Goal: Task Accomplishment & Management: Use online tool/utility

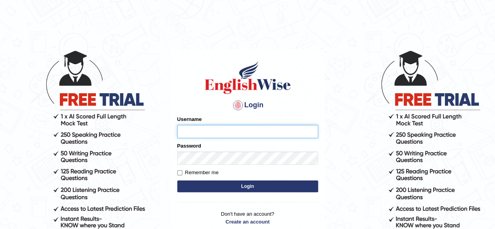
type input "Mugwunali"
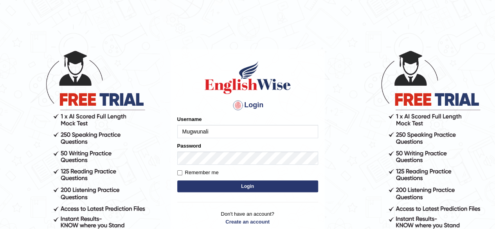
click at [250, 186] on button "Login" at bounding box center [247, 186] width 141 height 12
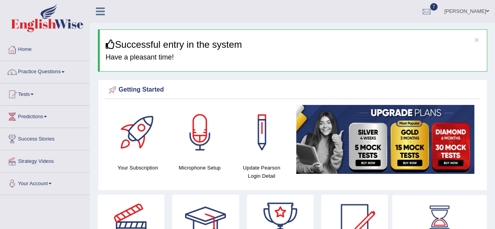
click at [273, 22] on ul "Mary Ugwunali Toggle navigation Username: Mugwunali Access Type: Online Subscri…" at bounding box center [354, 11] width 284 height 22
click at [52, 183] on span at bounding box center [50, 184] width 3 height 2
click at [53, 213] on link "Microphone Setup" at bounding box center [50, 216] width 73 height 14
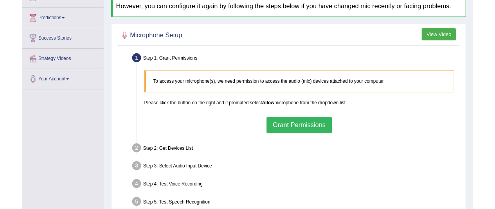
scroll to position [97, 0]
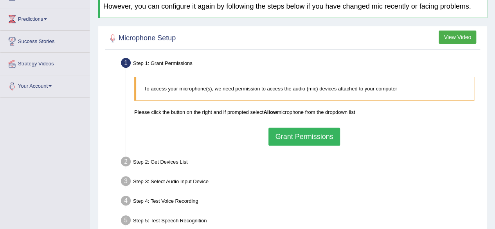
click at [312, 136] on button "Grant Permissions" at bounding box center [303, 137] width 71 height 18
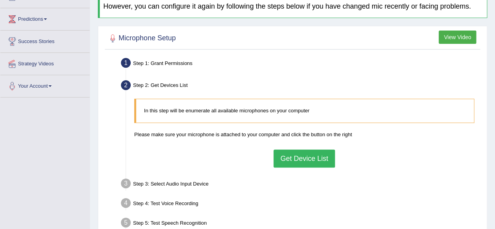
click at [304, 157] on button "Get Device List" at bounding box center [303, 158] width 61 height 18
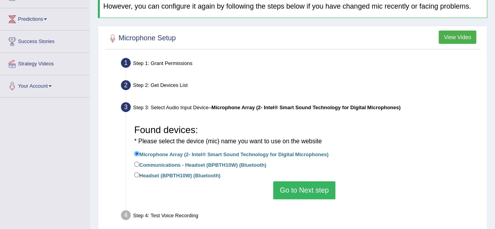
click at [360, 164] on li "Communications - Headset (BPBTH10W) (Bluetooth)" at bounding box center [304, 165] width 340 height 11
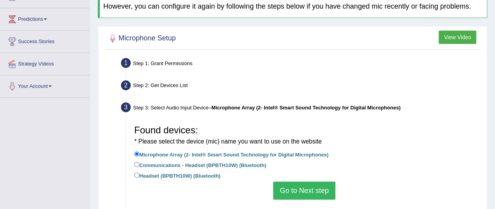
click at [314, 189] on button "Go to Next step" at bounding box center [304, 190] width 62 height 18
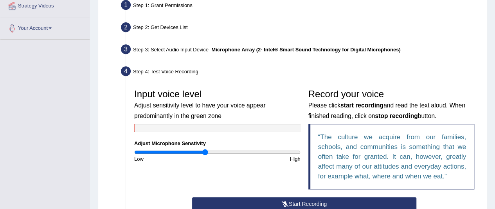
scroll to position [155, 0]
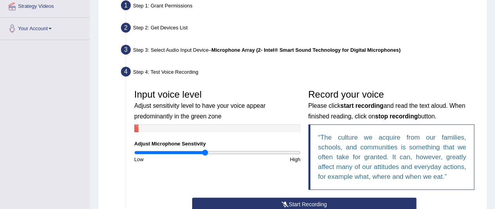
click at [275, 45] on div "Step 3: Select Audio Input Device – Microphone Array (2- Intel® Smart Sound Tec…" at bounding box center [300, 50] width 366 height 17
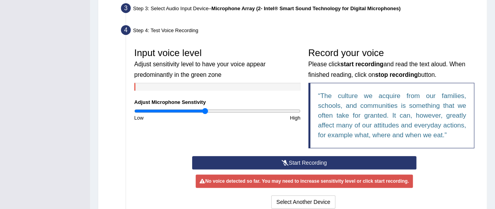
scroll to position [212, 0]
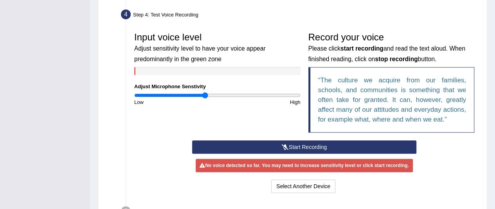
click at [289, 144] on button "Start Recording" at bounding box center [304, 146] width 224 height 13
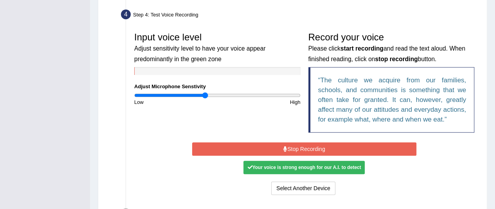
click at [328, 147] on button "Stop Recording" at bounding box center [304, 148] width 224 height 13
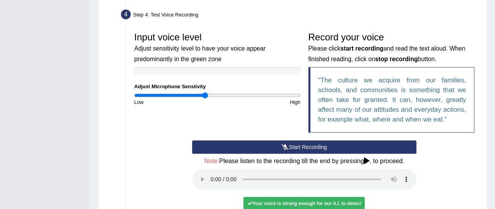
click at [460, 186] on div "Start Recording Stop Recording Note: Please listen to the recording till the en…" at bounding box center [304, 186] width 348 height 92
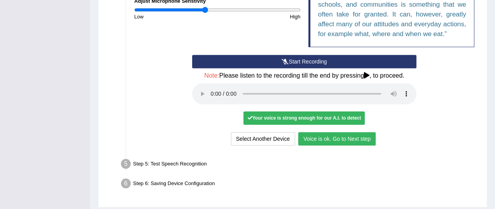
scroll to position [299, 0]
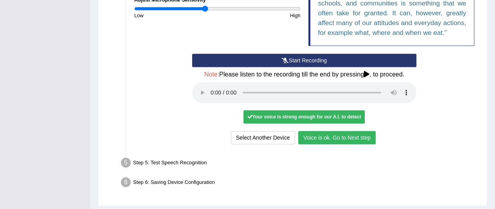
click at [348, 135] on button "Voice is ok. Go to Next step" at bounding box center [336, 137] width 77 height 13
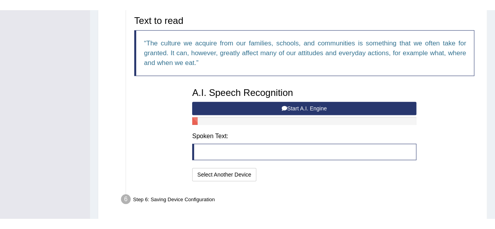
scroll to position [259, 0]
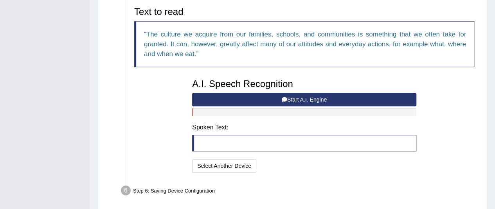
click at [317, 99] on button "Start A.I. Engine" at bounding box center [304, 99] width 224 height 13
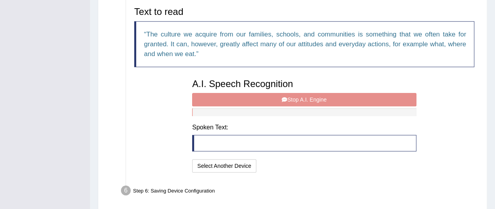
click at [372, 95] on div "A.I. Speech Recognition Start A.I. Engine Stop A.I. Engine Note: Please listen …" at bounding box center [304, 124] width 232 height 99
click at [290, 99] on div "A.I. Speech Recognition Start A.I. Engine Stop A.I. Engine Note: Please listen …" at bounding box center [304, 124] width 232 height 99
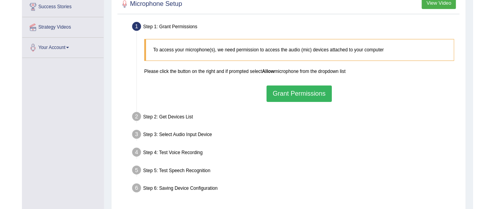
scroll to position [131, 0]
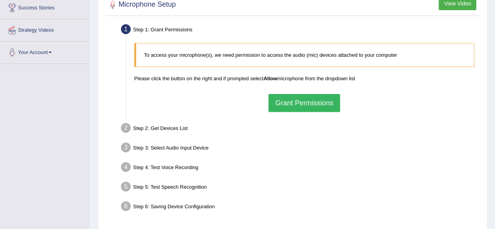
click at [272, 76] on b "Allow" at bounding box center [270, 79] width 14 height 6
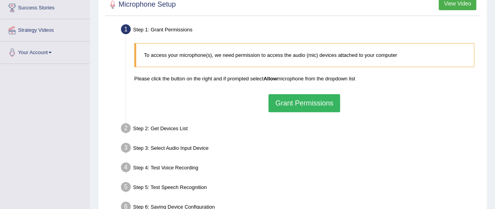
click at [312, 100] on button "Grant Permissions" at bounding box center [303, 103] width 71 height 18
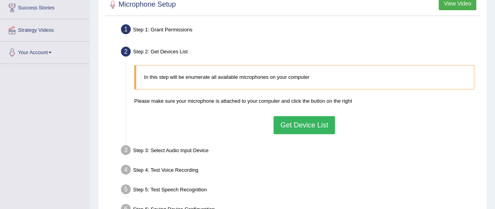
click at [307, 124] on button "Get Device List" at bounding box center [303, 125] width 61 height 18
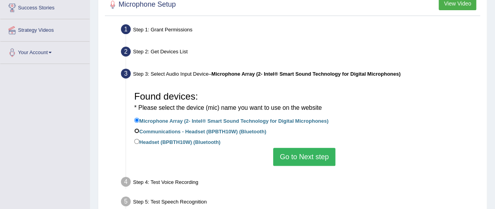
click at [136, 131] on input "Communications - Headset (BPBTH10W) (Bluetooth)" at bounding box center [136, 130] width 5 height 5
radio input "true"
click at [295, 156] on button "Go to Next step" at bounding box center [304, 156] width 62 height 18
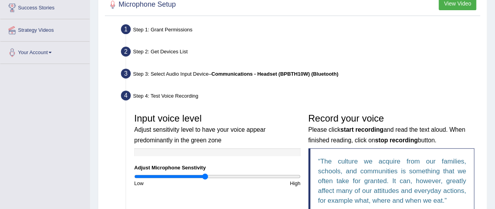
scroll to position [204, 0]
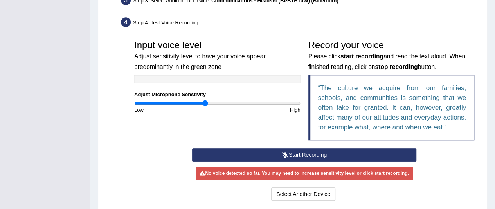
click at [316, 158] on button "Start Recording" at bounding box center [304, 154] width 224 height 13
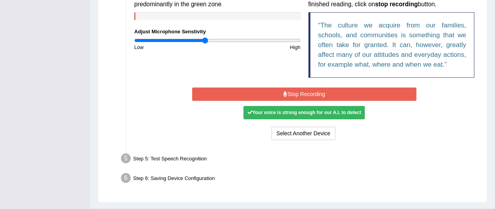
scroll to position [275, 0]
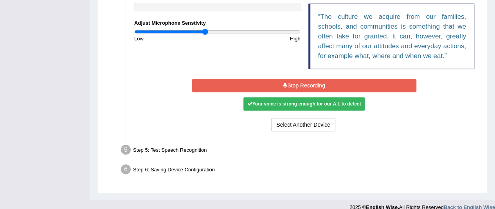
click at [348, 87] on button "Stop Recording" at bounding box center [304, 85] width 224 height 13
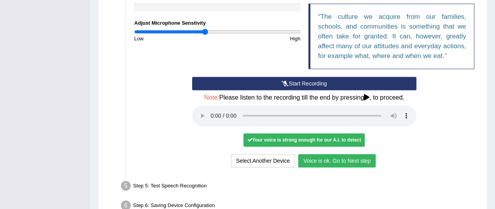
click at [396, 161] on div "Select Another Device Voice is ok. Go to Next step" at bounding box center [304, 161] width 224 height 15
click at [374, 183] on div "Step 5: Test Speech Recognition" at bounding box center [300, 186] width 366 height 17
click at [340, 158] on button "Voice is ok. Go to Next step" at bounding box center [336, 160] width 77 height 13
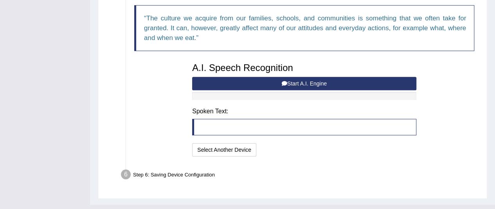
click at [272, 81] on button "Start A.I. Engine" at bounding box center [304, 83] width 224 height 13
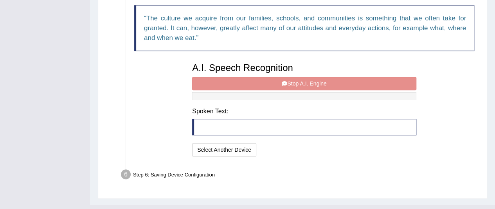
click at [310, 83] on div "A.I. Speech Recognition Start A.I. Engine Stop A.I. Engine Note: Please listen …" at bounding box center [304, 108] width 232 height 99
click at [269, 82] on div "A.I. Speech Recognition Start A.I. Engine Stop A.I. Engine Note: Please listen …" at bounding box center [304, 108] width 232 height 99
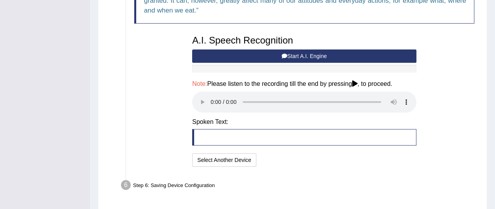
scroll to position [302, 0]
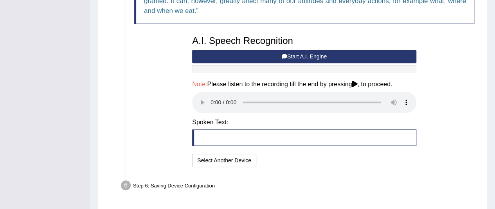
click at [254, 54] on button "Start A.I. Engine" at bounding box center [304, 56] width 224 height 13
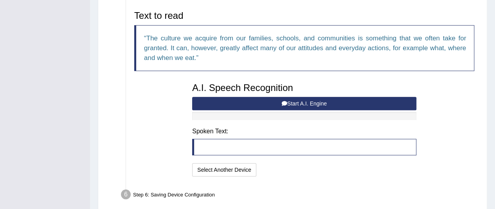
scroll to position [252, 0]
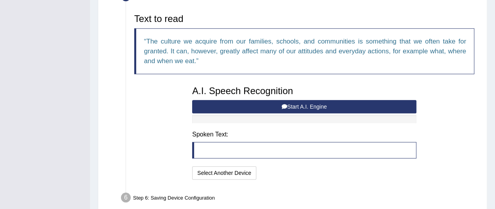
click at [302, 104] on button "Start A.I. Engine" at bounding box center [304, 106] width 224 height 13
click at [282, 102] on button "Start A.I. Engine" at bounding box center [304, 106] width 224 height 13
click at [300, 103] on button "Start A.I. Engine" at bounding box center [304, 106] width 224 height 13
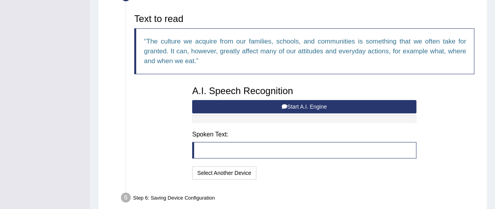
click at [279, 106] on button "Start A.I. Engine" at bounding box center [304, 106] width 224 height 13
click at [292, 104] on button "Start A.I. Engine" at bounding box center [304, 106] width 224 height 13
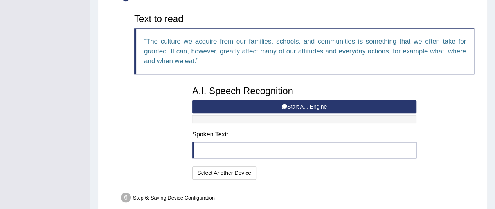
click at [292, 104] on button "Start A.I. Engine" at bounding box center [304, 106] width 224 height 13
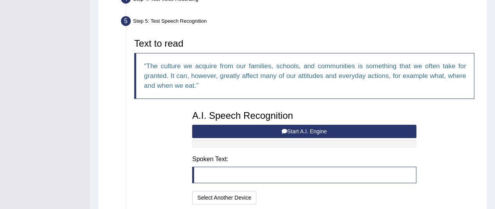
scroll to position [230, 0]
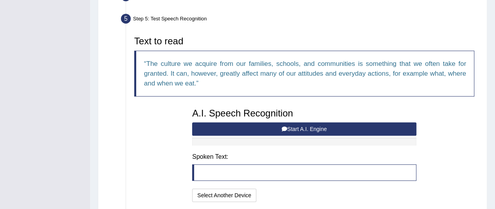
click at [364, 129] on button "Start A.I. Engine" at bounding box center [304, 128] width 224 height 13
click at [292, 128] on button "Start A.I. Engine" at bounding box center [304, 128] width 224 height 13
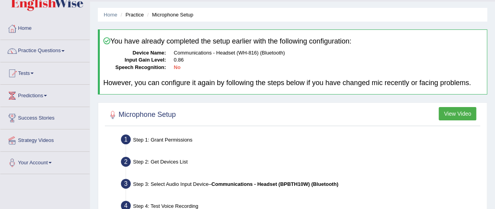
scroll to position [0, 0]
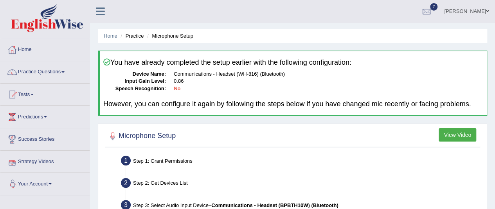
click at [52, 183] on span at bounding box center [50, 184] width 3 height 2
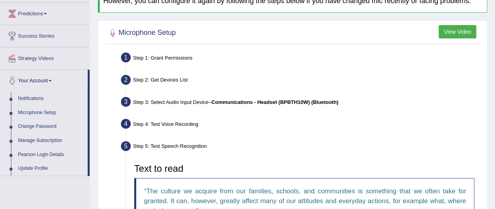
scroll to position [105, 0]
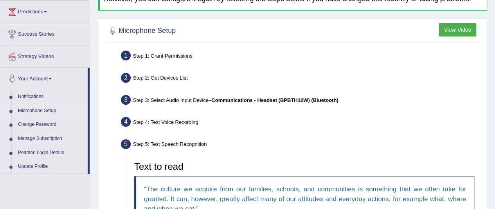
click at [51, 110] on link "Microphone Setup" at bounding box center [50, 111] width 73 height 14
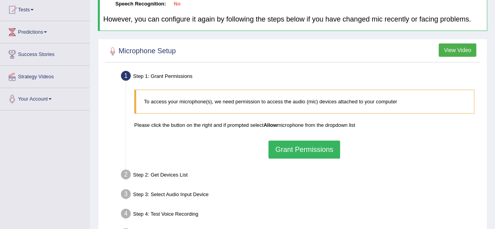
scroll to position [90, 0]
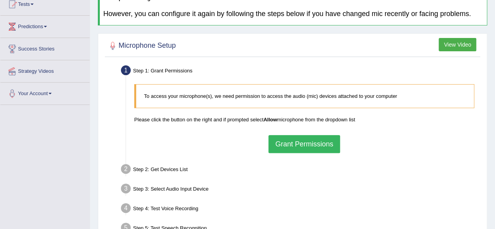
click at [326, 143] on button "Grant Permissions" at bounding box center [303, 144] width 71 height 18
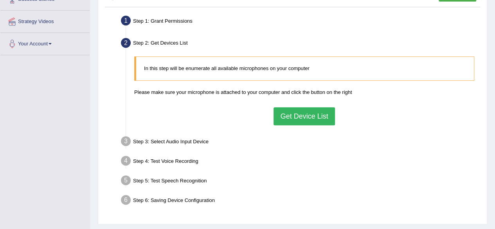
scroll to position [141, 0]
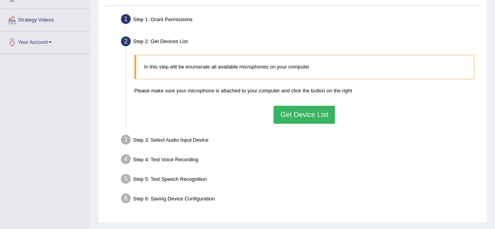
click at [322, 114] on button "Get Device List" at bounding box center [303, 115] width 61 height 18
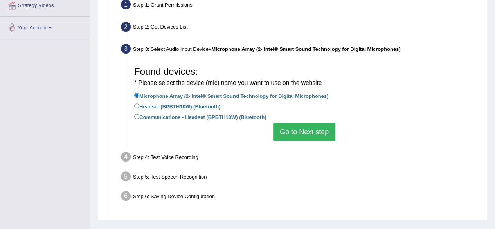
scroll to position [165, 0]
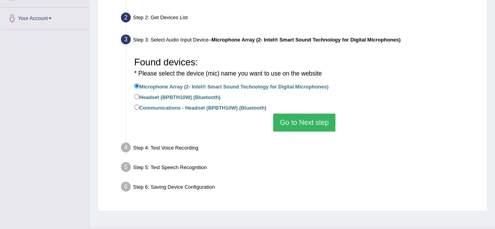
click at [321, 124] on button "Go to Next step" at bounding box center [304, 122] width 62 height 18
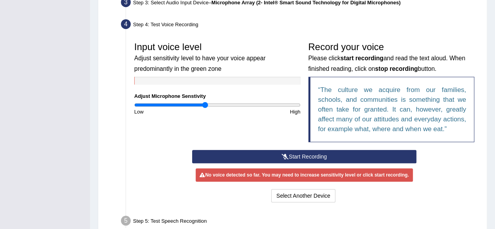
scroll to position [203, 0]
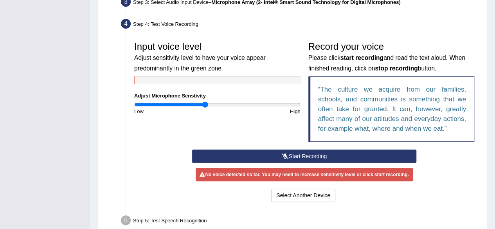
click at [326, 156] on button "Start Recording" at bounding box center [304, 155] width 224 height 13
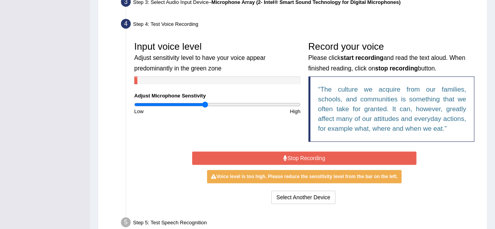
click at [279, 155] on button "Stop Recording" at bounding box center [304, 157] width 224 height 13
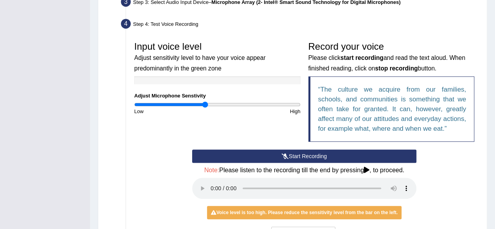
click at [286, 155] on icon at bounding box center [285, 155] width 7 height 5
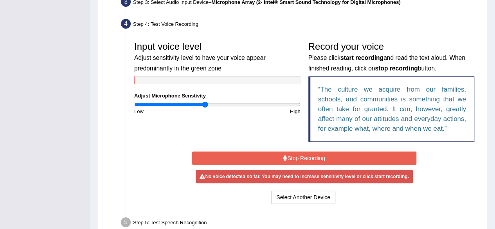
click at [286, 155] on button "Stop Recording" at bounding box center [304, 157] width 224 height 13
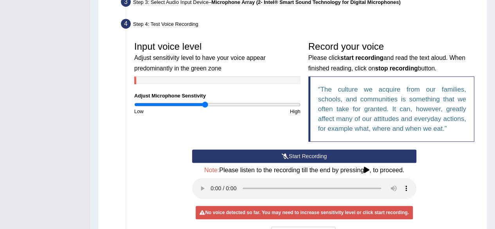
click at [277, 152] on button "Start Recording" at bounding box center [304, 155] width 224 height 13
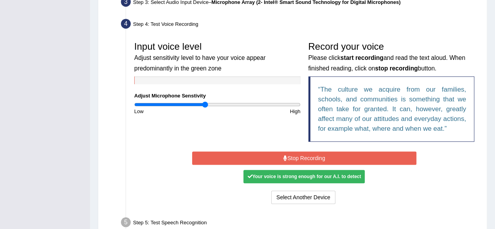
click at [329, 157] on button "Stop Recording" at bounding box center [304, 157] width 224 height 13
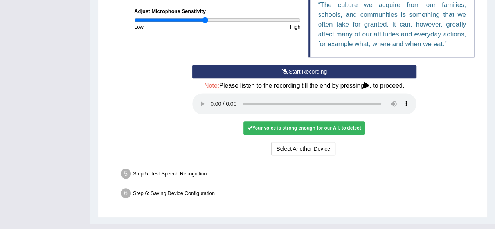
scroll to position [288, 0]
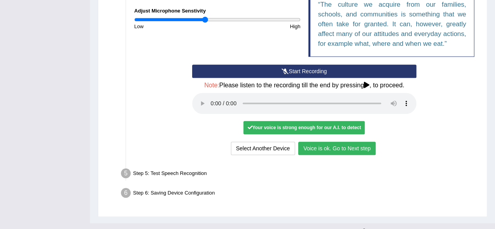
click at [329, 145] on button "Voice is ok. Go to Next step" at bounding box center [336, 148] width 77 height 13
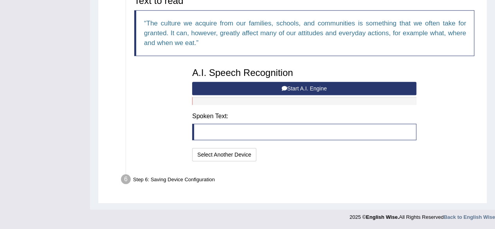
scroll to position [268, 0]
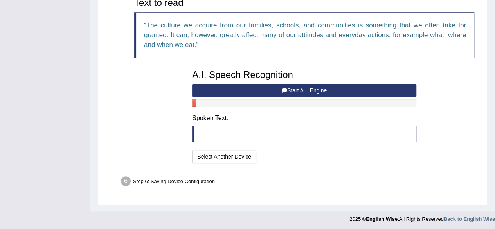
click at [280, 88] on button "Start A.I. Engine" at bounding box center [304, 90] width 224 height 13
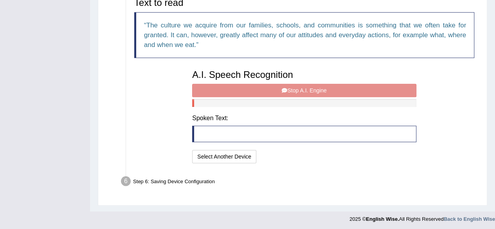
click at [256, 83] on div "A.I. Speech Recognition Start A.I. Engine Stop A.I. Engine Note: Please listen …" at bounding box center [304, 115] width 232 height 99
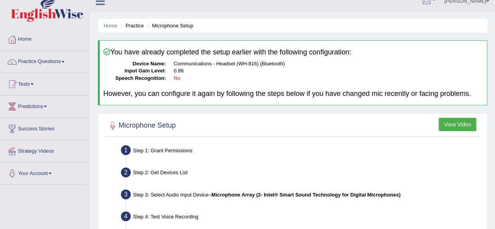
scroll to position [9, 0]
